Goal: Go to known website: Access a specific website the user already knows

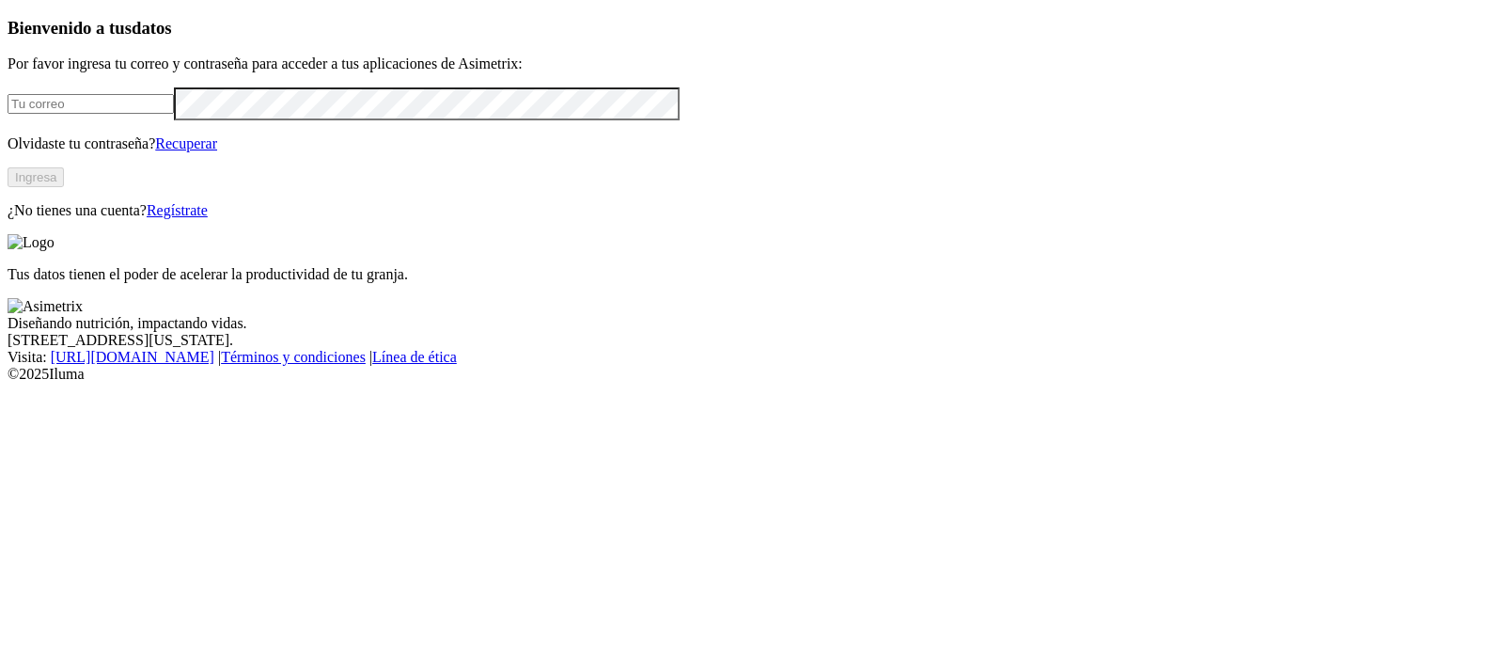
type input "[PERSON_NAME][EMAIL_ADDRESS][PERSON_NAME][DOMAIN_NAME]"
click at [64, 187] on button "Ingresa" at bounding box center [36, 177] width 56 height 20
